Goal: Check status: Check status

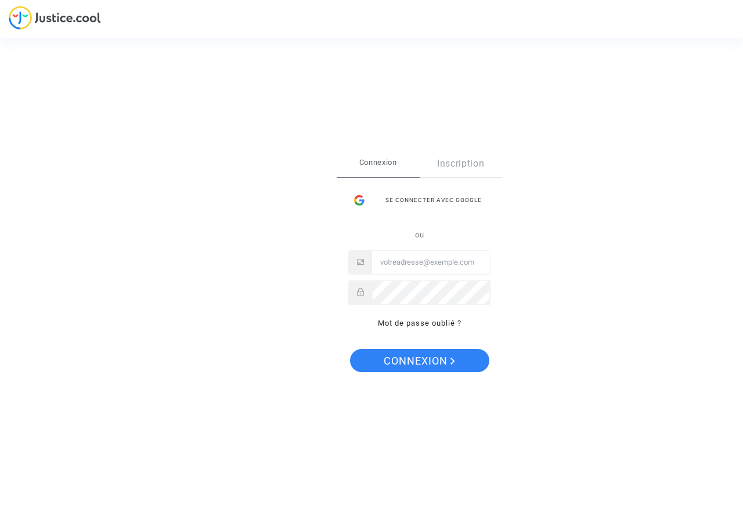
type input "[PERSON_NAME][EMAIL_ADDRESS][DOMAIN_NAME]"
click at [419, 357] on span "Connexion" at bounding box center [419, 361] width 71 height 24
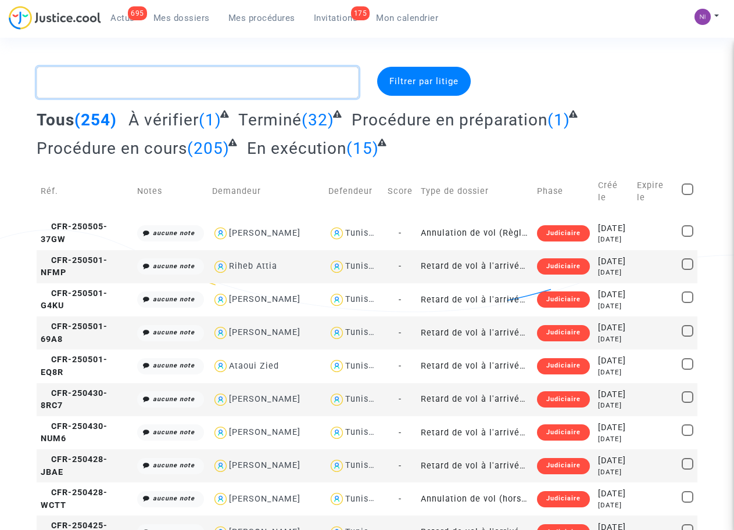
drag, startPoint x: 100, startPoint y: 79, endPoint x: 140, endPoint y: 170, distance: 98.8
click at [101, 79] on textarea at bounding box center [197, 82] width 321 height 31
paste textarea "CFR-250828-GQYP"
click at [62, 79] on textarea at bounding box center [197, 82] width 321 height 31
click at [156, 79] on textarea at bounding box center [197, 82] width 321 height 31
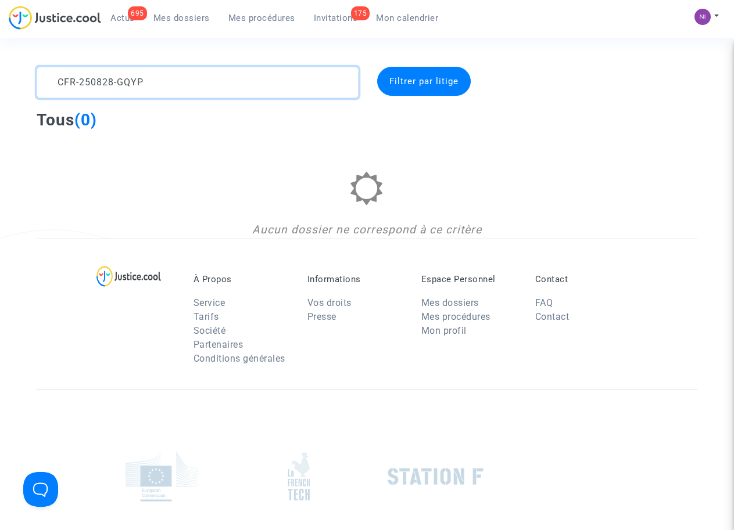
type textarea "CFR-250828-GQYP"
